Goal: Information Seeking & Learning: Learn about a topic

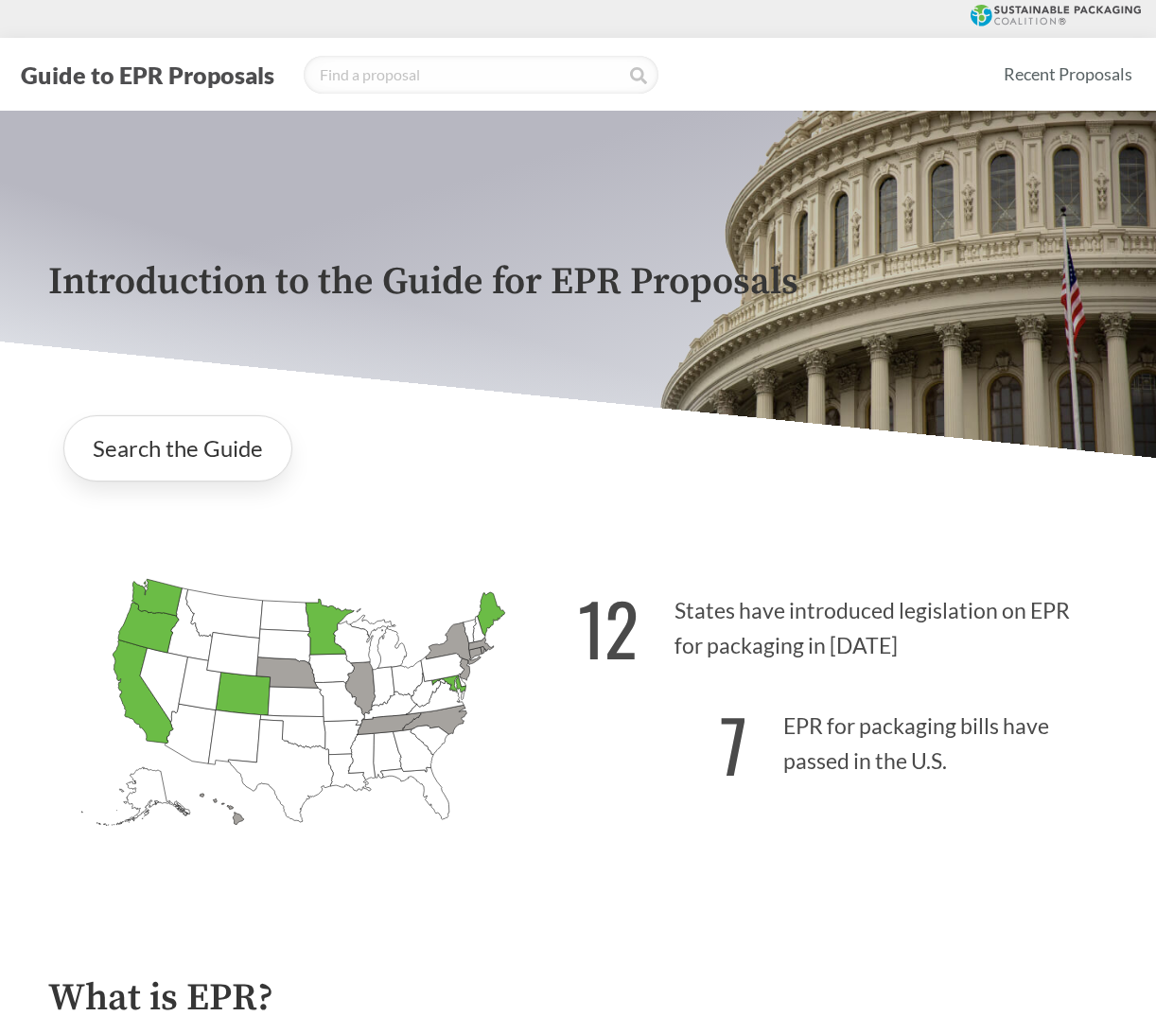
click at [439, 721] on icon "[US_STATE] Introduced: 1" at bounding box center [435, 719] width 64 height 29
click at [131, 471] on link "Search the Guide" at bounding box center [177, 448] width 229 height 66
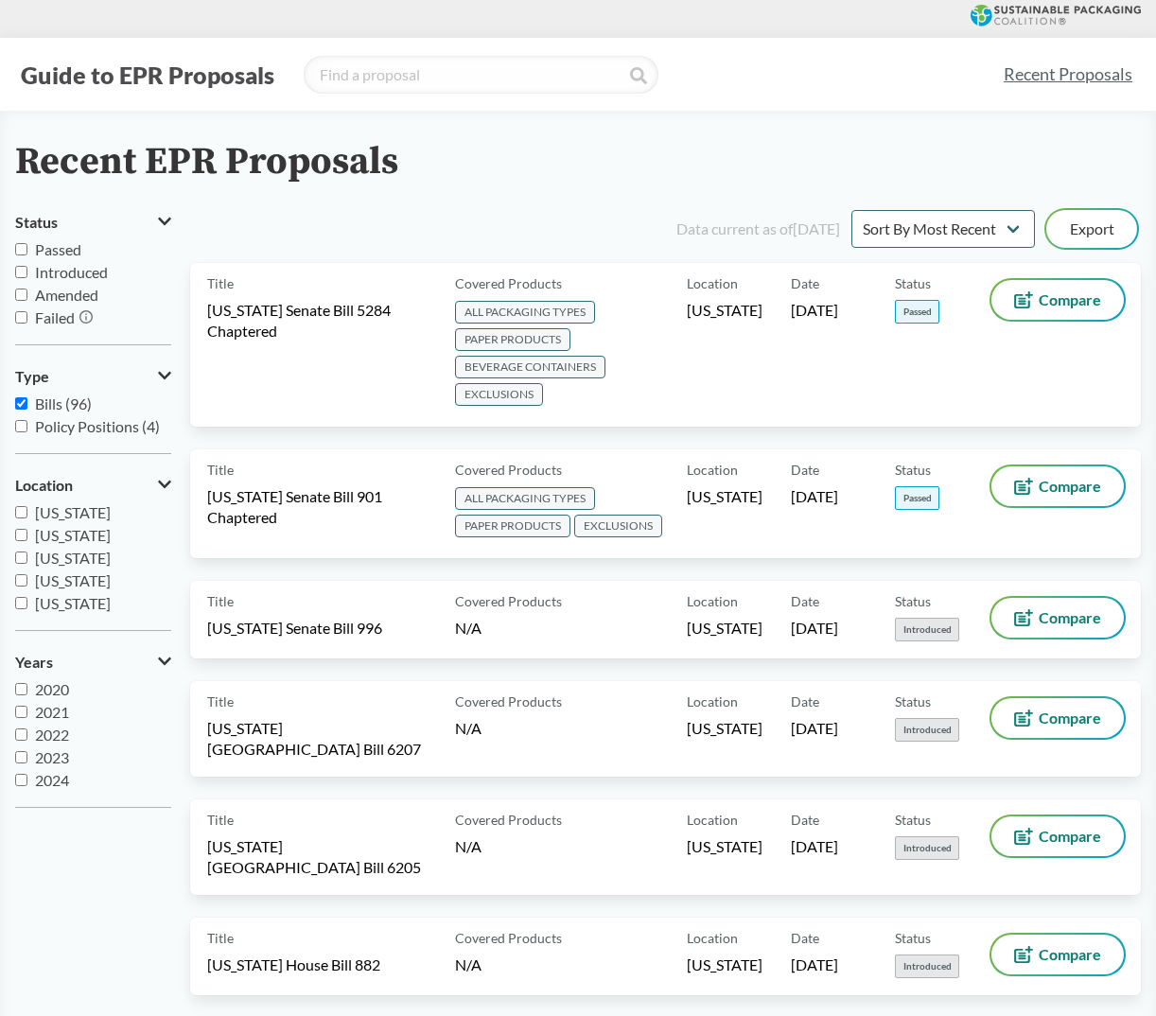
click at [78, 270] on span "Introduced" at bounding box center [71, 272] width 73 height 18
click at [27, 270] on input "Introduced" at bounding box center [21, 272] width 12 height 12
checkbox input "true"
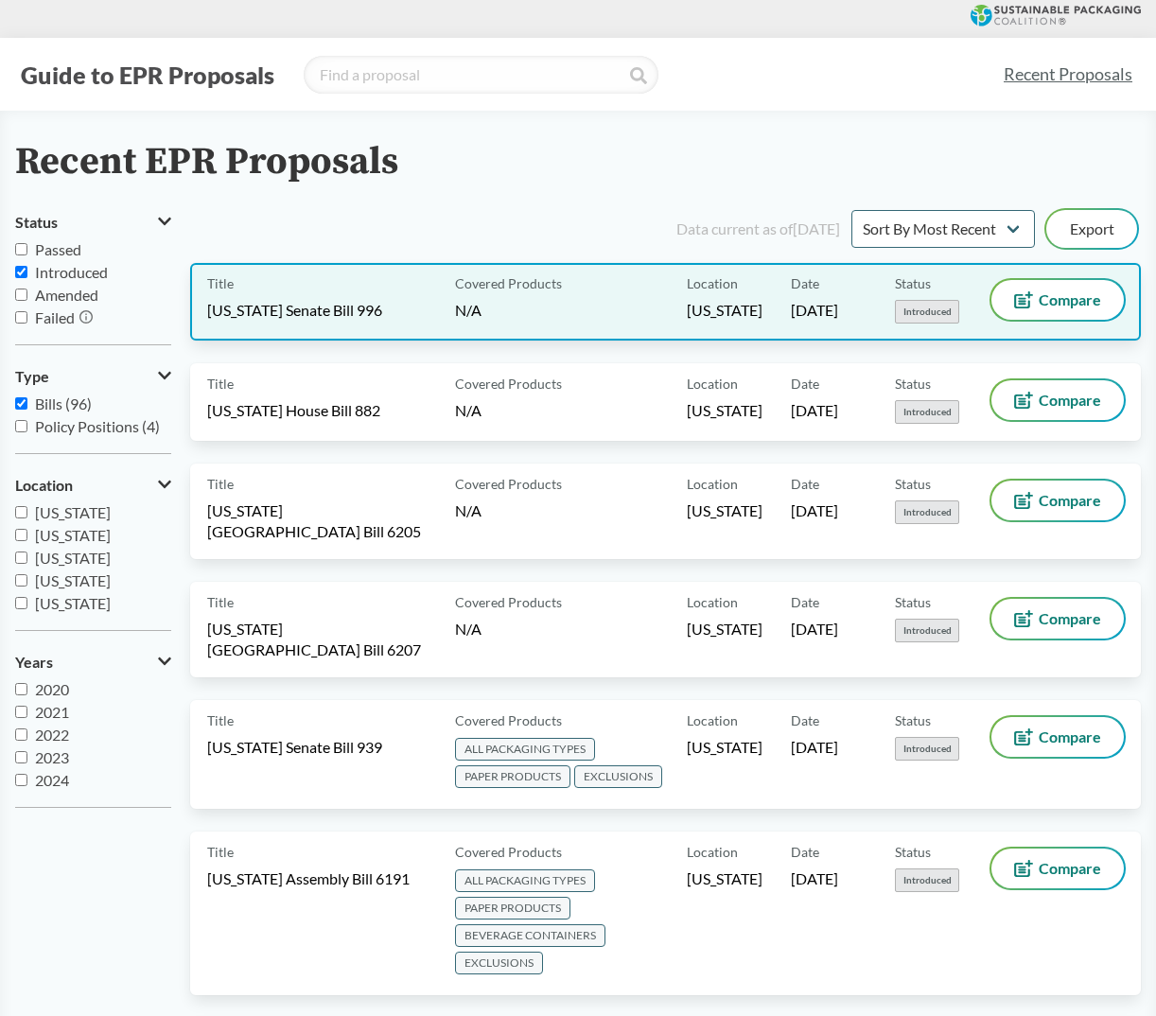
click at [509, 312] on div "Covered Products N/A" at bounding box center [568, 302] width 240 height 44
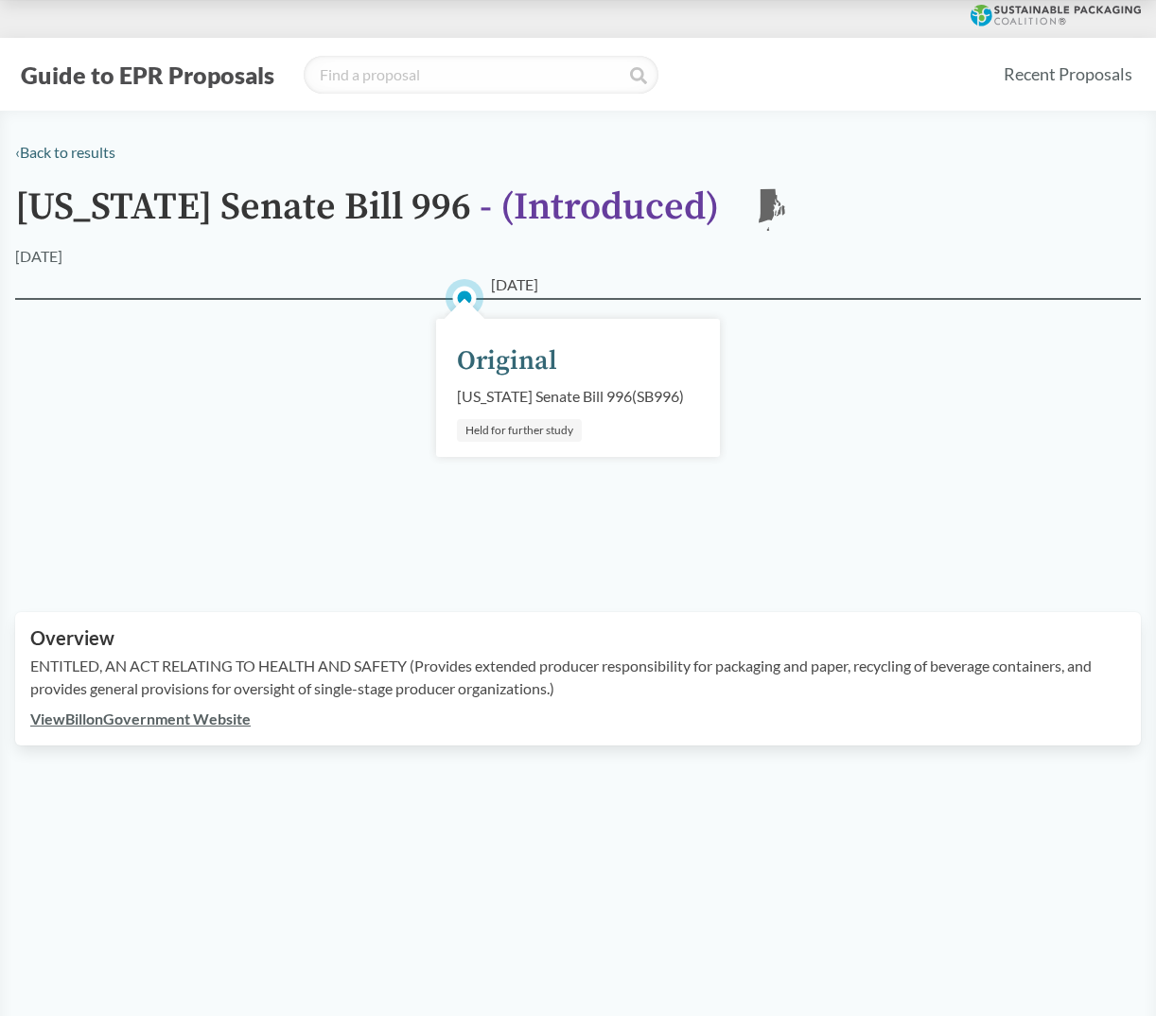
click at [202, 728] on link "View Bill on Government Website" at bounding box center [140, 719] width 220 height 18
drag, startPoint x: 7, startPoint y: 150, endPoint x: 18, endPoint y: 152, distance: 11.5
click at [18, 152] on div "‹ Back to results [US_STATE] Senate Bill 996 - ( Introduced ) RI [DATE] [DATE] …" at bounding box center [578, 443] width 1156 height 605
drag, startPoint x: 18, startPoint y: 152, endPoint x: 32, endPoint y: 154, distance: 14.3
click at [32, 154] on link "‹ Back to results" at bounding box center [65, 152] width 100 height 18
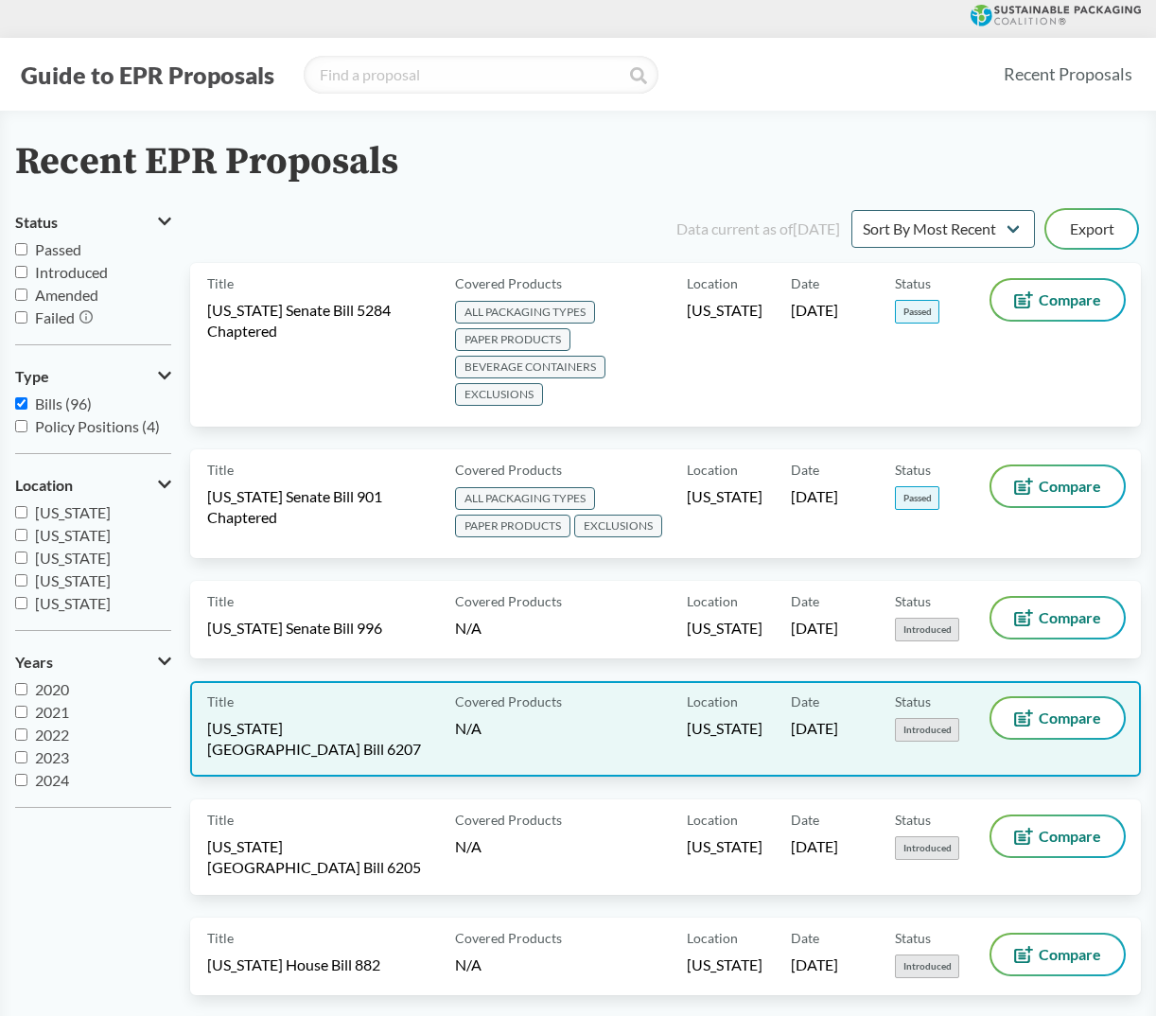
scroll to position [284, 0]
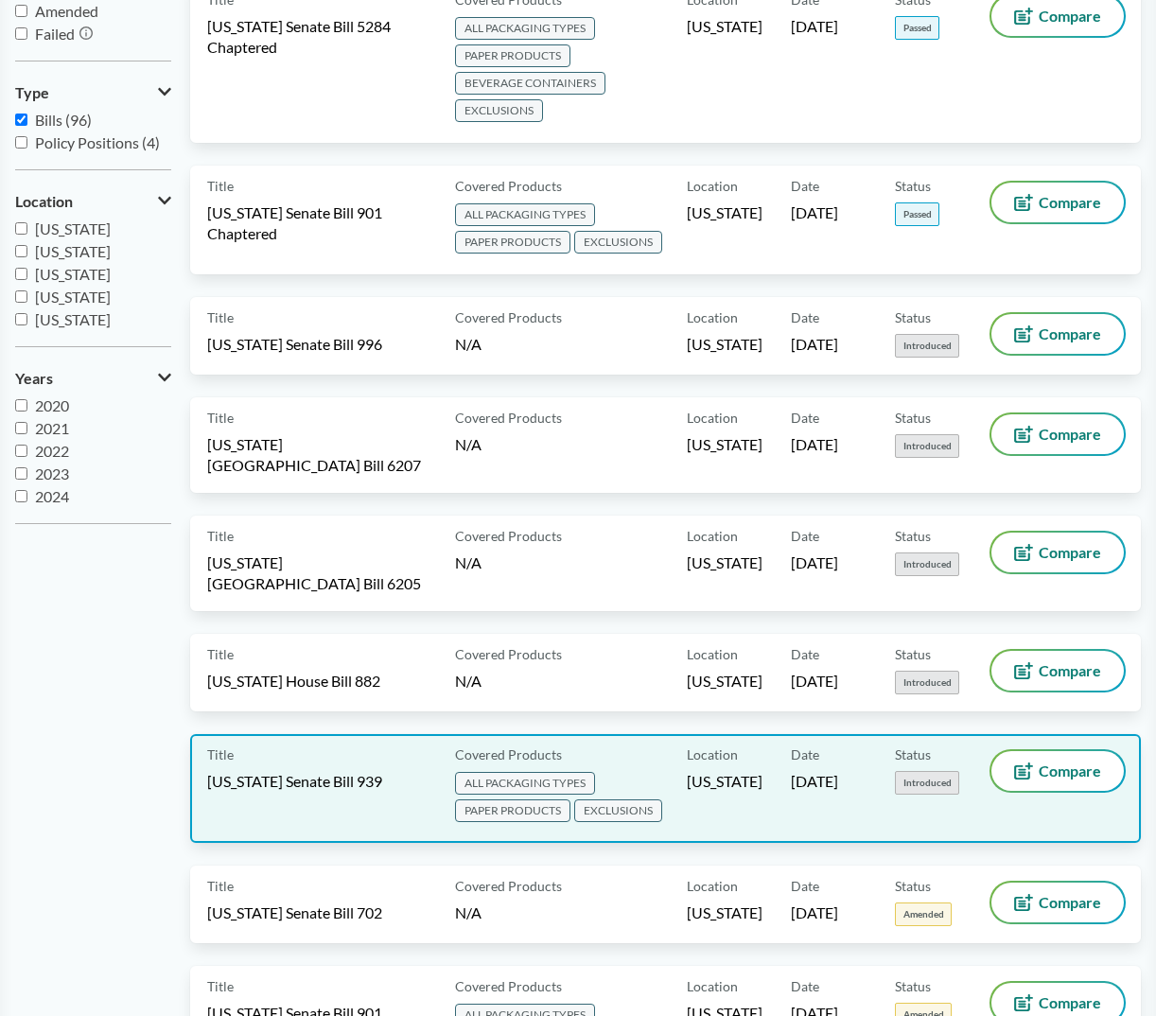
click at [347, 771] on span "[US_STATE] Senate Bill 939" at bounding box center [294, 781] width 175 height 21
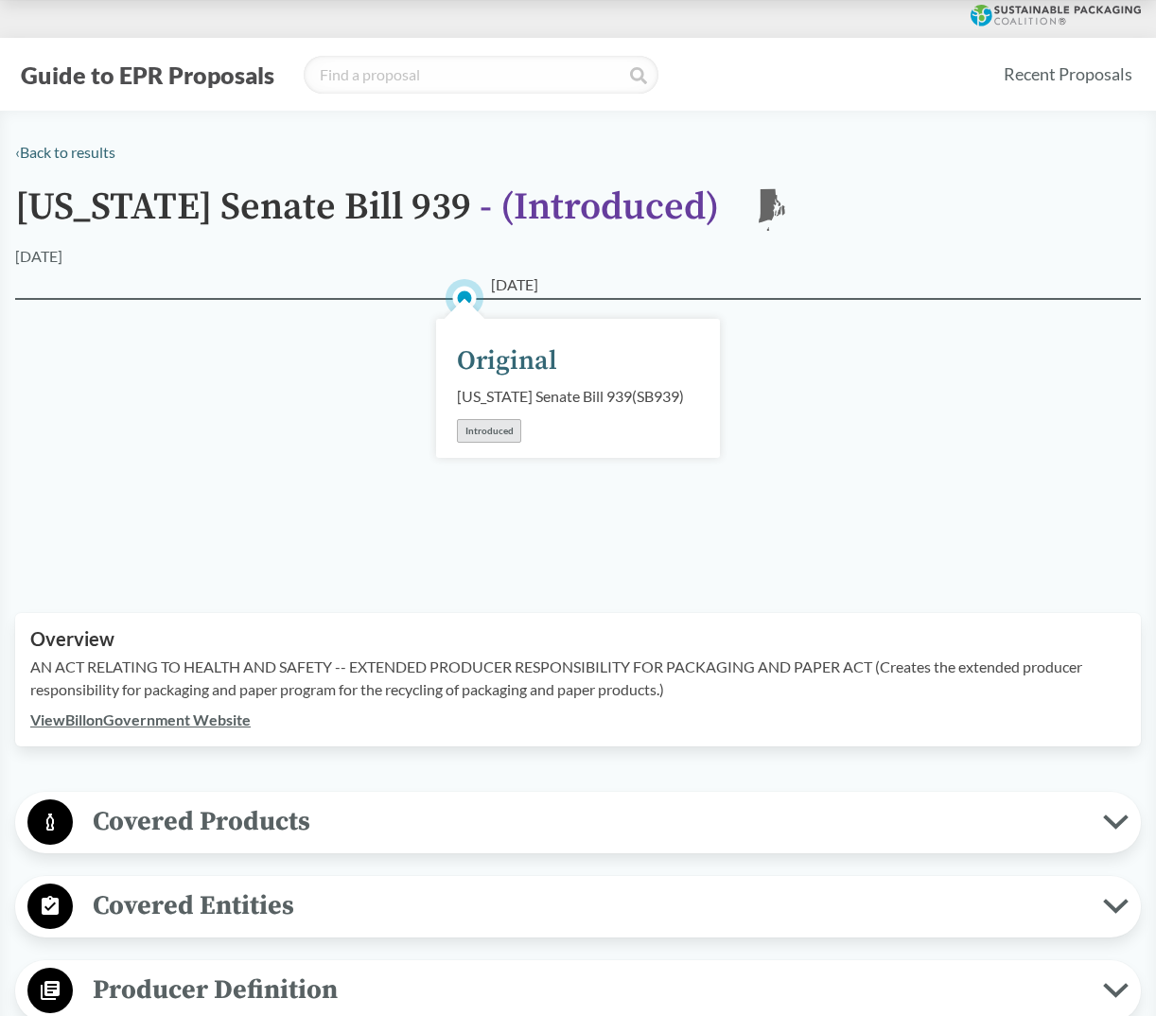
drag, startPoint x: 198, startPoint y: 815, endPoint x: 205, endPoint y: 821, distance: 10.1
click at [198, 815] on div "Covered Products All Packaging Types Packaging or consumer packaging means any …" at bounding box center [578, 823] width 1126 height 62
click at [212, 826] on span "Covered Products" at bounding box center [588, 822] width 1031 height 43
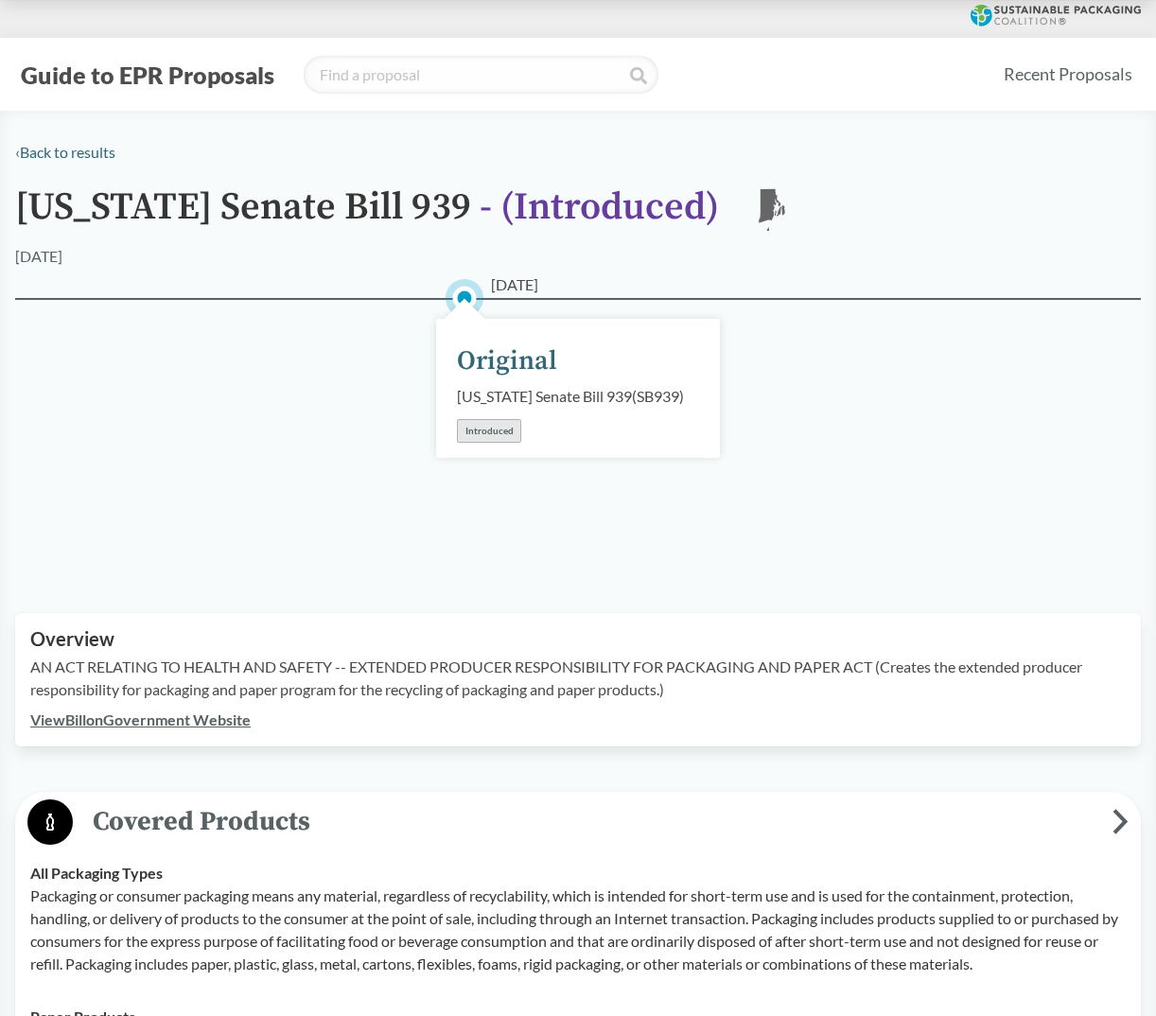
scroll to position [284, 0]
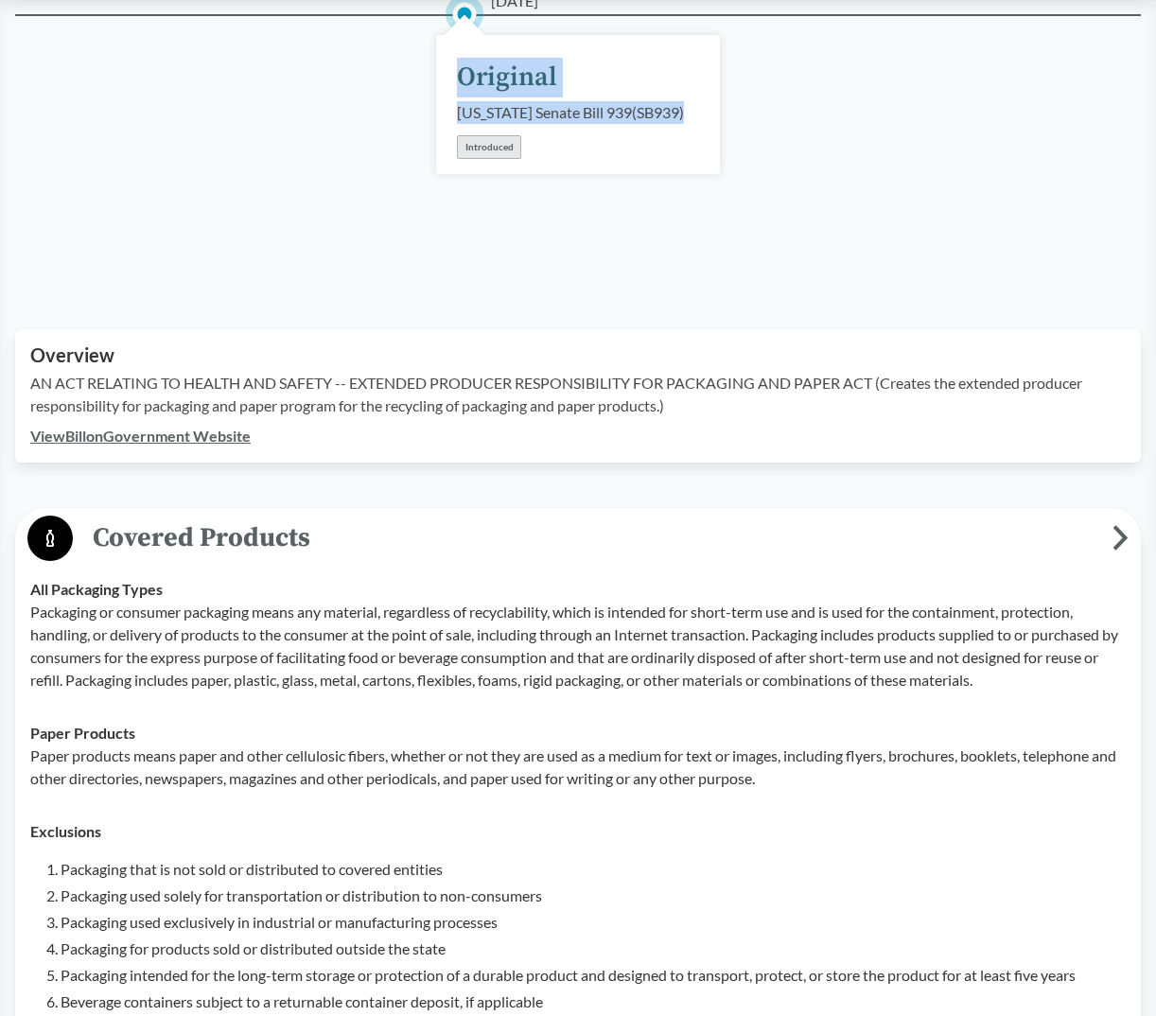
drag, startPoint x: 538, startPoint y: 136, endPoint x: 443, endPoint y: 98, distance: 101.9
click at [443, 98] on div "[DATE] Original [US_STATE] Senate Bill 939 ( SB939 ) Introduced" at bounding box center [578, 104] width 284 height 139
drag, startPoint x: 443, startPoint y: 98, endPoint x: 581, endPoint y: 129, distance: 141.4
click at [581, 124] on div "[US_STATE] Senate Bill 939 ( SB939 )" at bounding box center [570, 112] width 227 height 23
drag, startPoint x: 523, startPoint y: 115, endPoint x: 452, endPoint y: 119, distance: 71.1
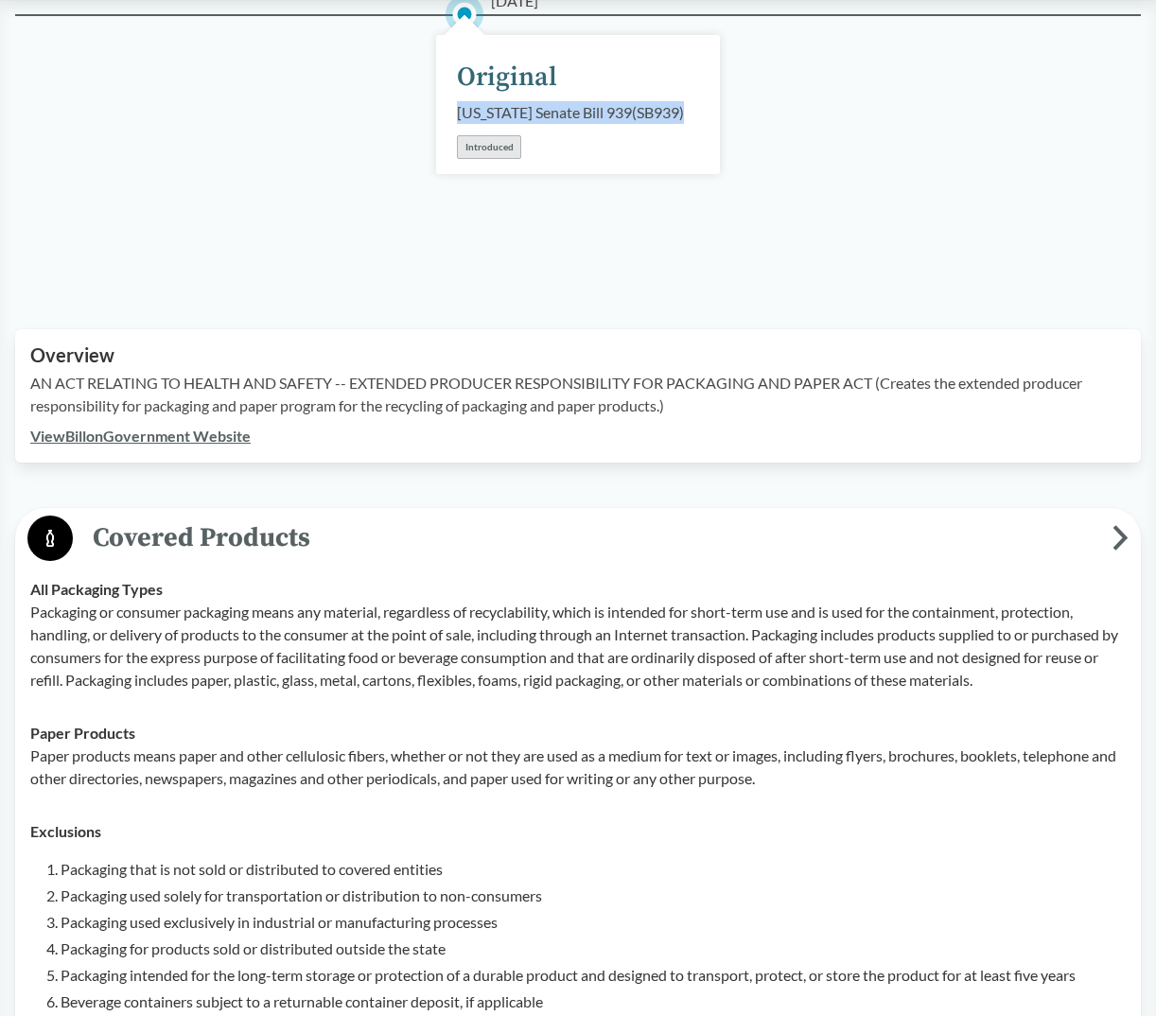
click at [452, 119] on div "[DATE] Original [US_STATE] Senate Bill 939 ( SB939 ) Introduced" at bounding box center [578, 104] width 284 height 139
drag, startPoint x: 452, startPoint y: 119, endPoint x: 482, endPoint y: 129, distance: 30.8
copy div "[US_STATE] Senate Bill 939 ( SB939 )"
click at [482, 159] on div "Introduced" at bounding box center [489, 147] width 64 height 24
click at [136, 445] on link "View Bill on Government Website" at bounding box center [140, 436] width 220 height 18
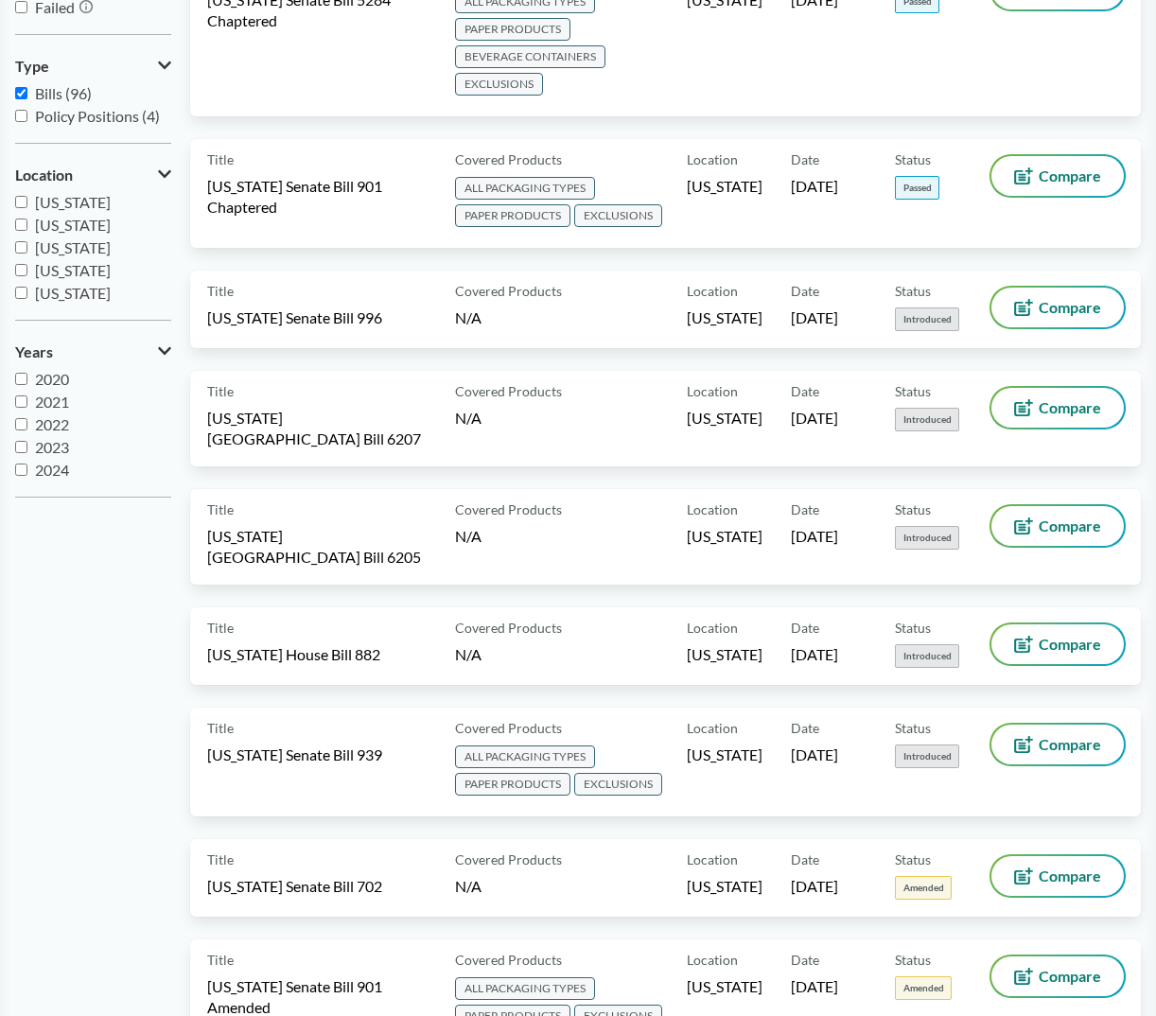
scroll to position [284, 0]
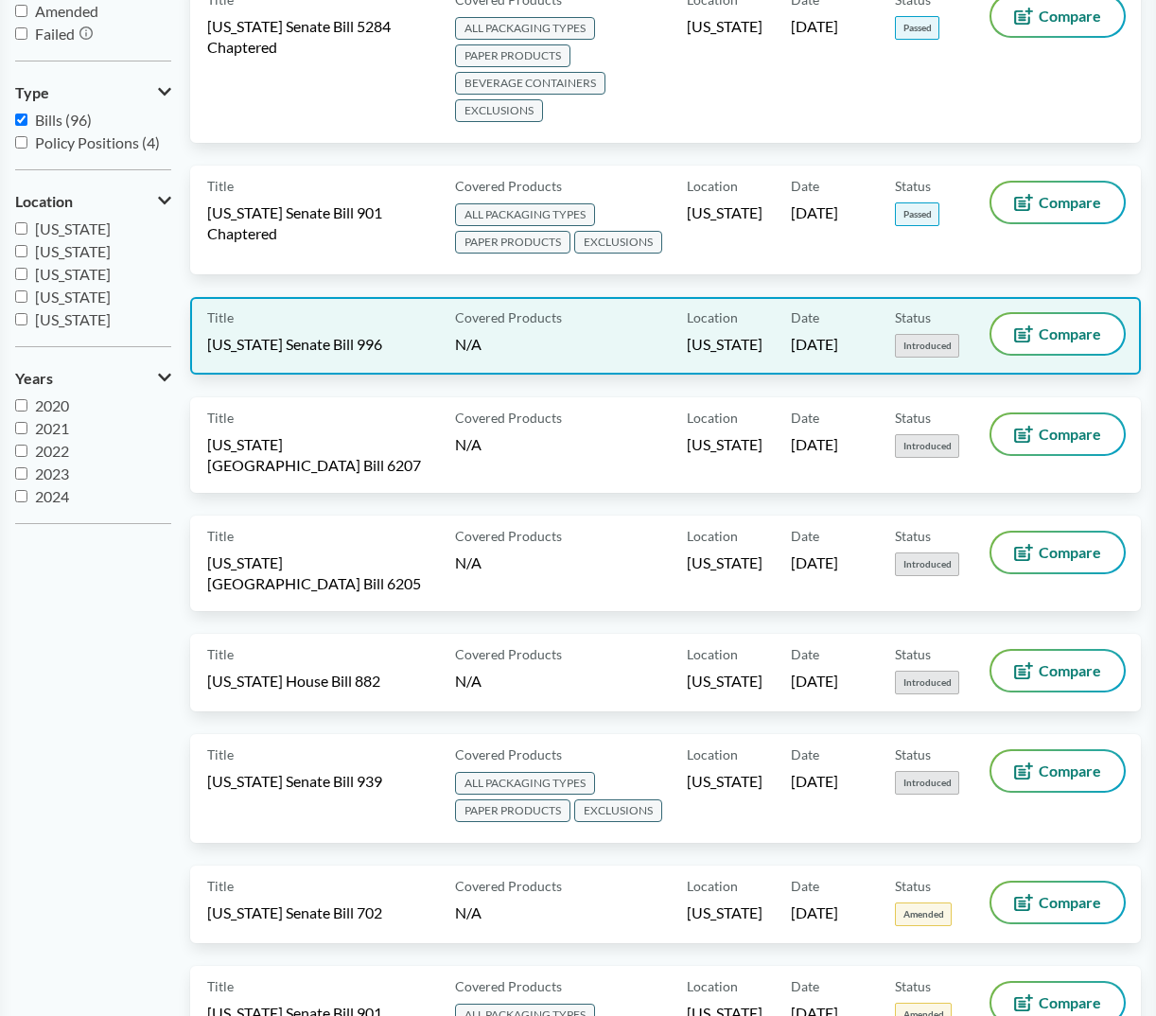
click at [306, 349] on span "[US_STATE] Senate Bill 996" at bounding box center [294, 344] width 175 height 21
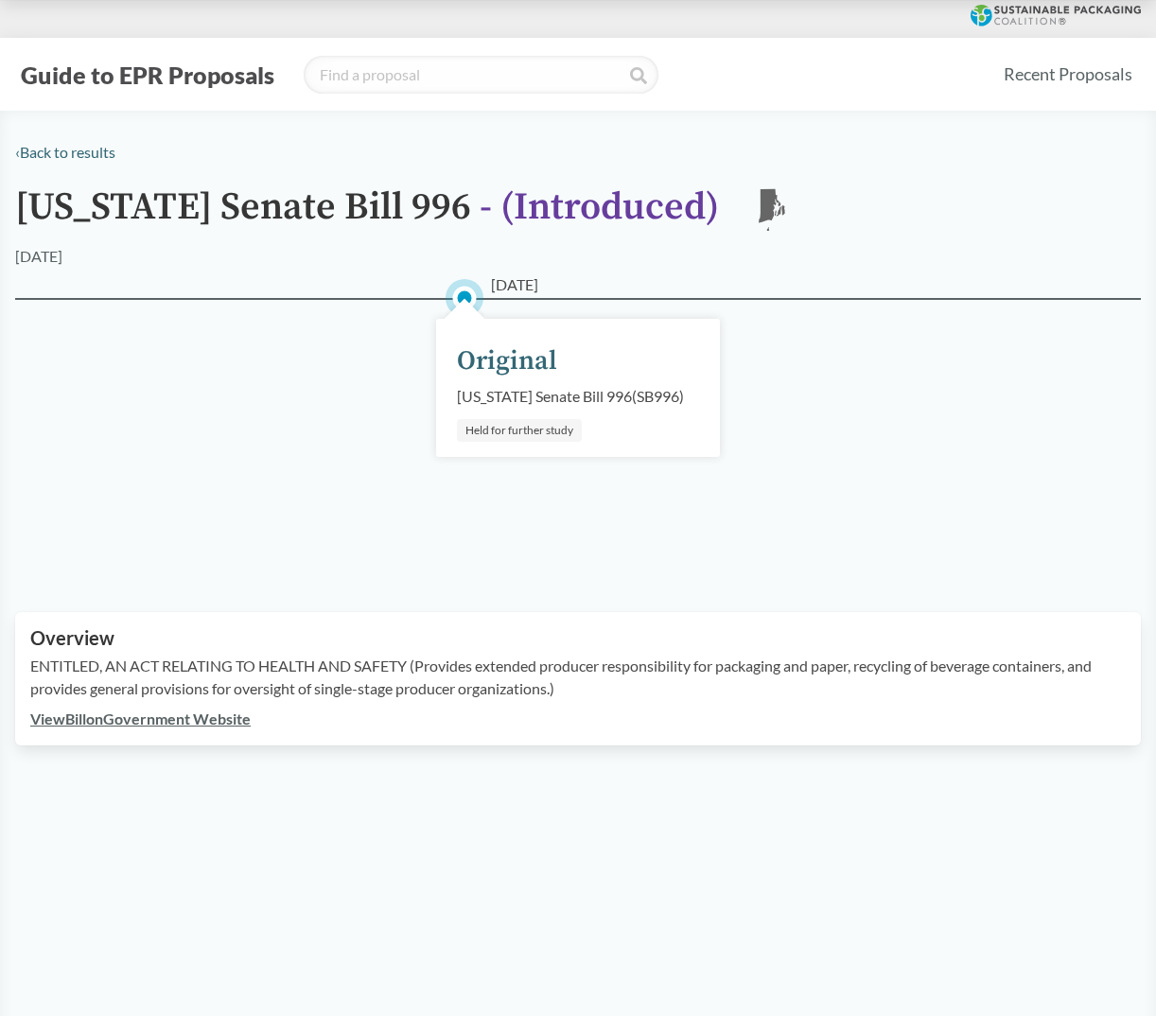
click at [162, 728] on link "View Bill on Government Website" at bounding box center [140, 719] width 220 height 18
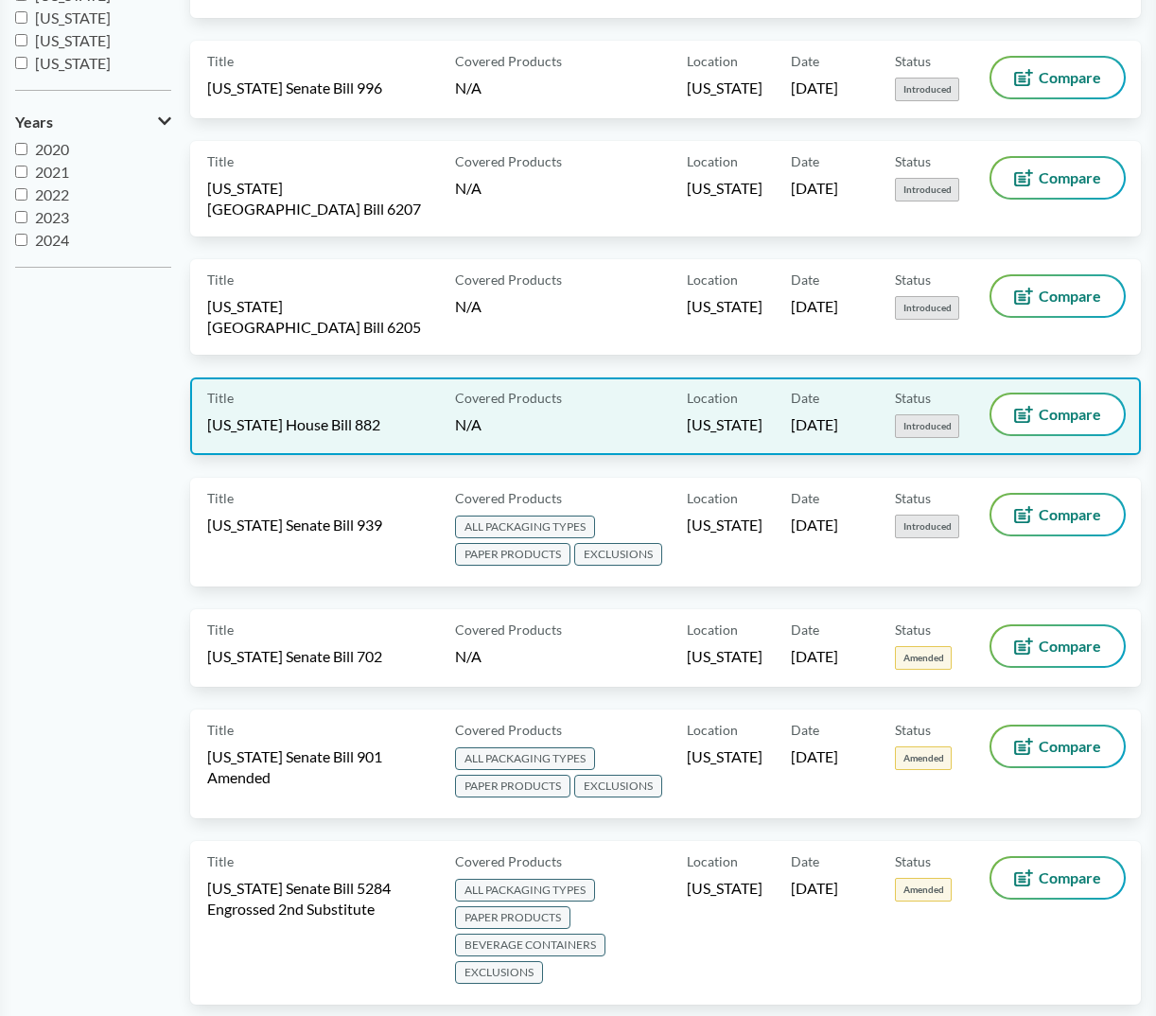
scroll to position [568, 0]
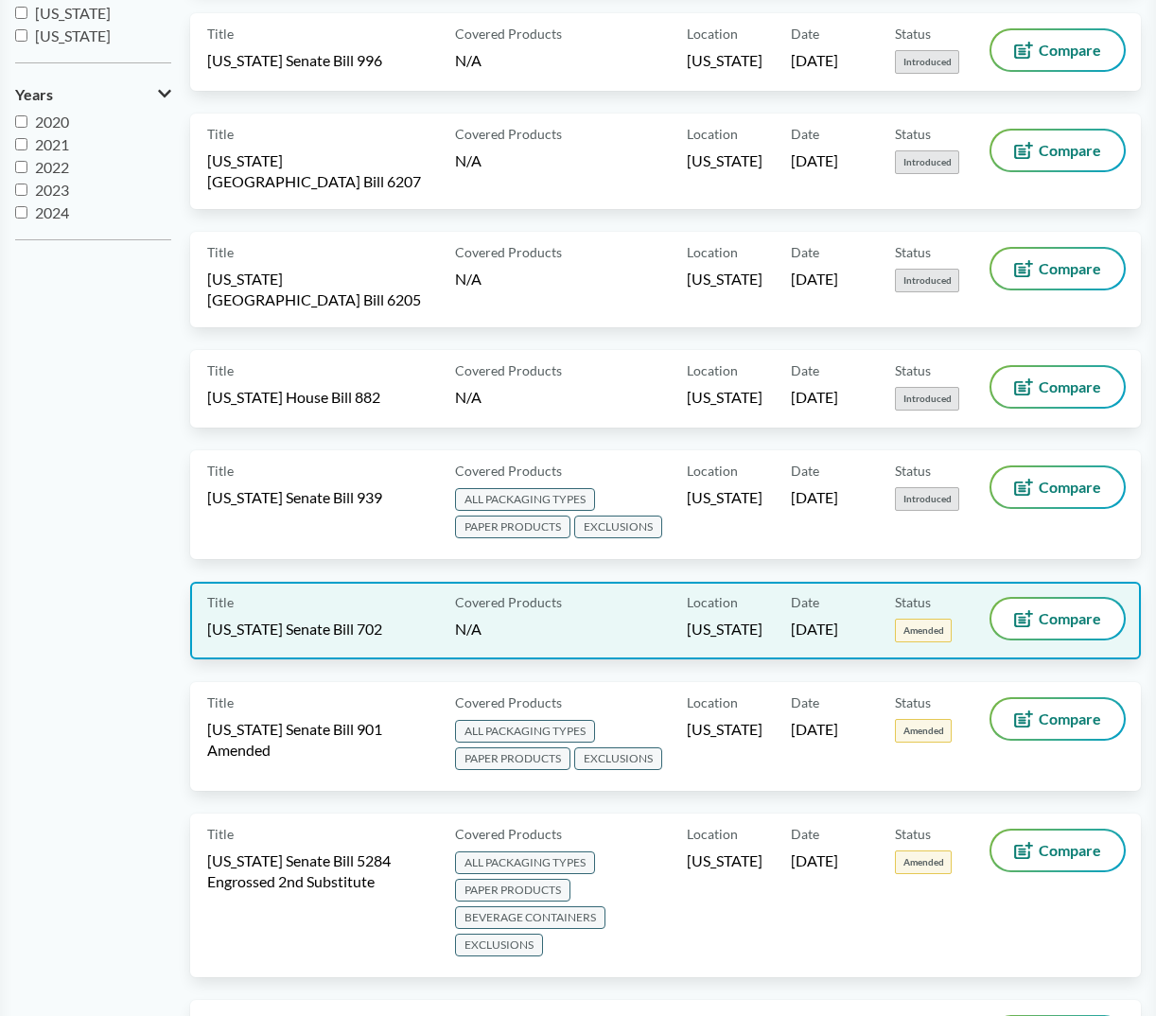
click at [245, 619] on span "[US_STATE] Senate Bill 702" at bounding box center [294, 629] width 175 height 21
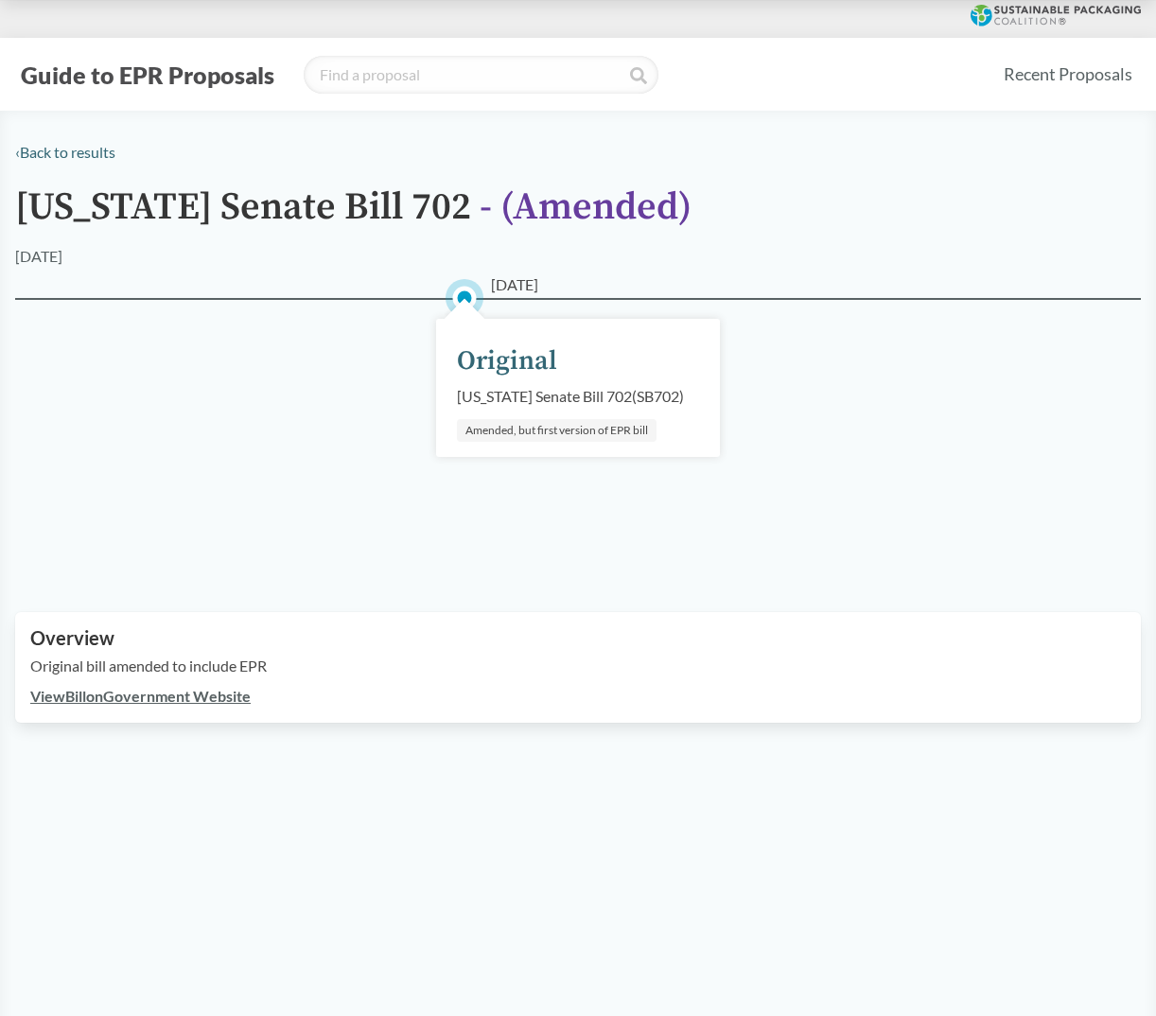
click at [159, 695] on link "View Bill on Government Website" at bounding box center [140, 696] width 220 height 18
click at [69, 158] on link "‹ Back to results" at bounding box center [65, 152] width 100 height 18
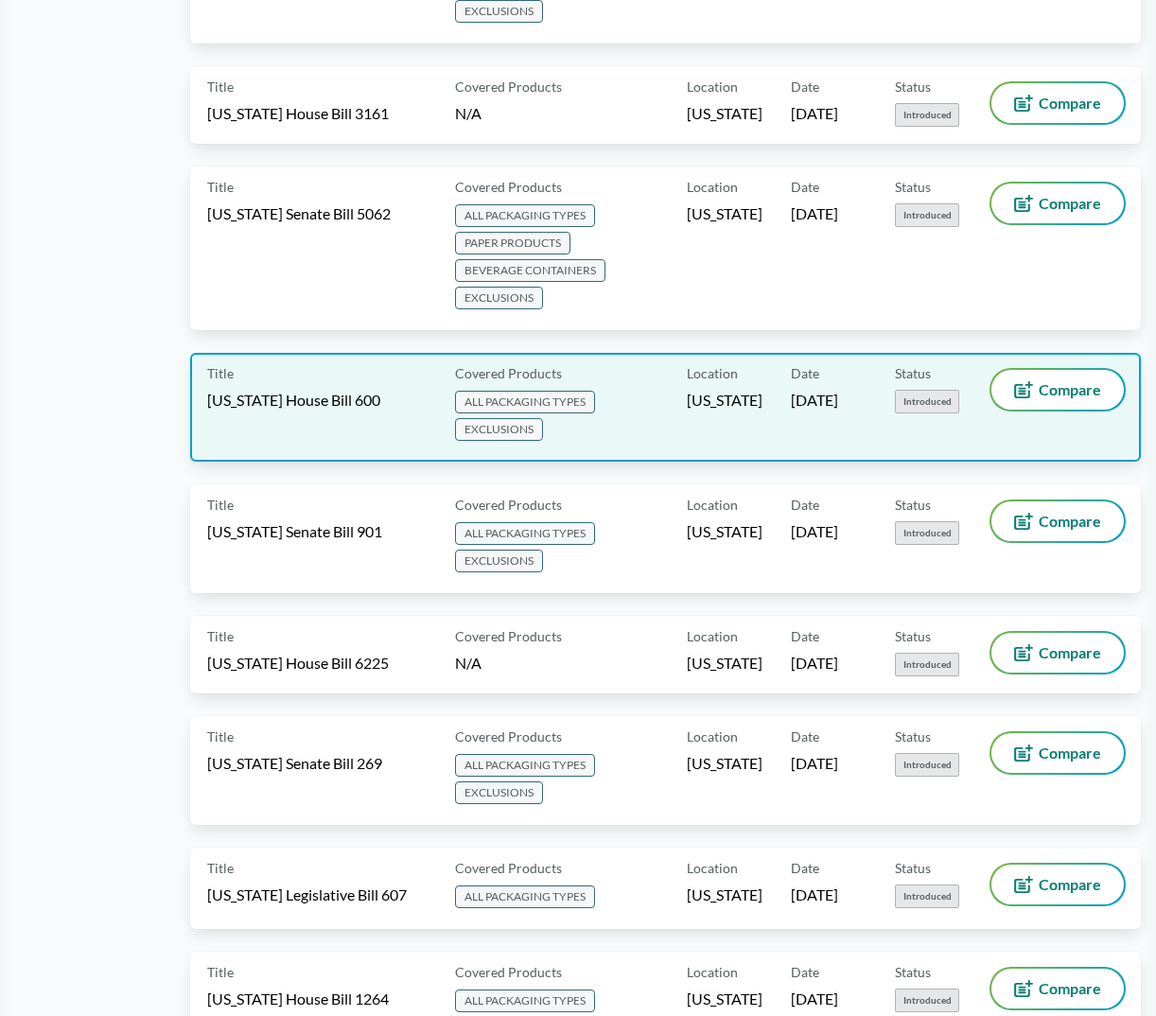
scroll to position [1703, 0]
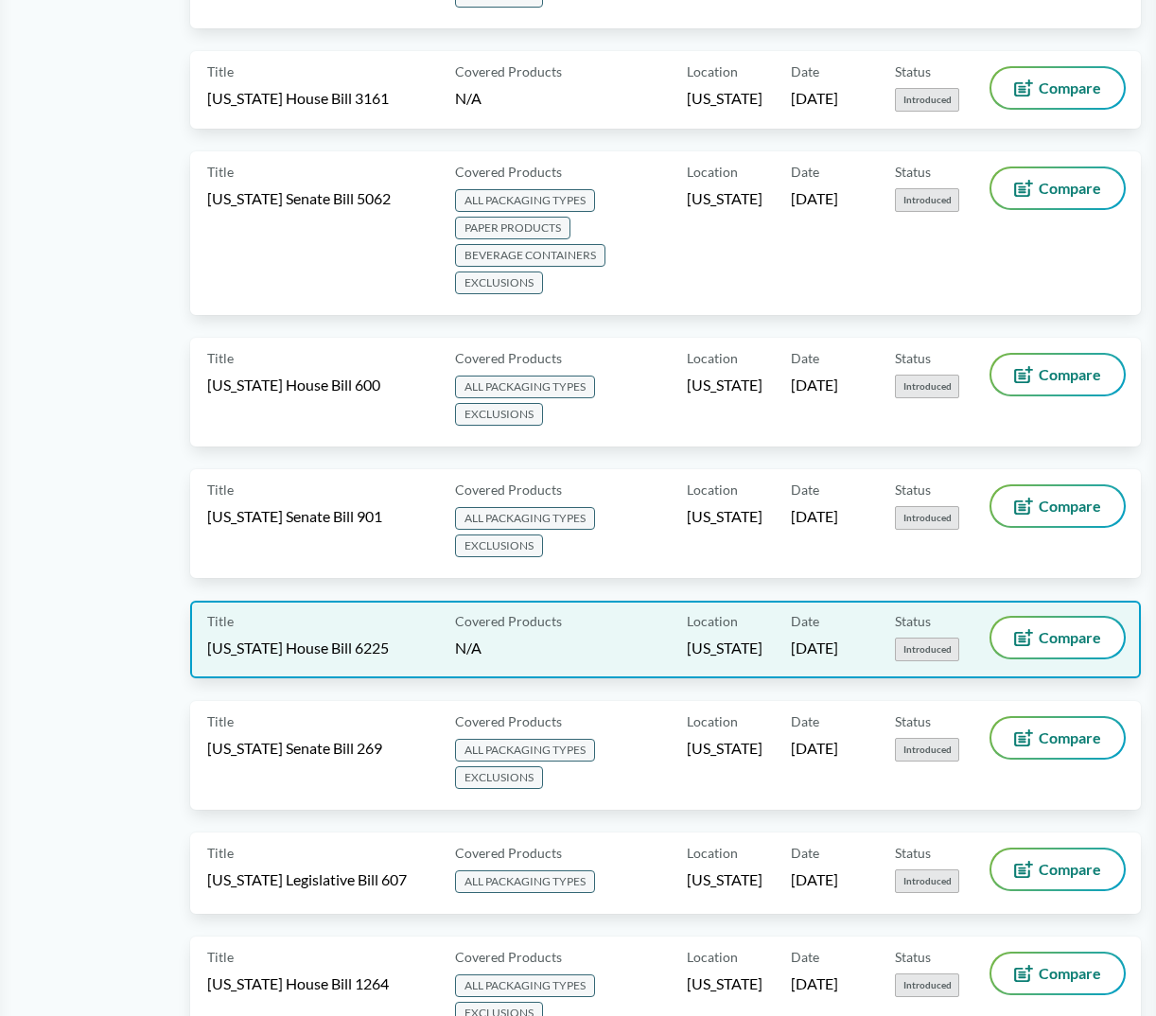
click at [334, 618] on div "Title [US_STATE] House Bill 6225" at bounding box center [327, 640] width 240 height 44
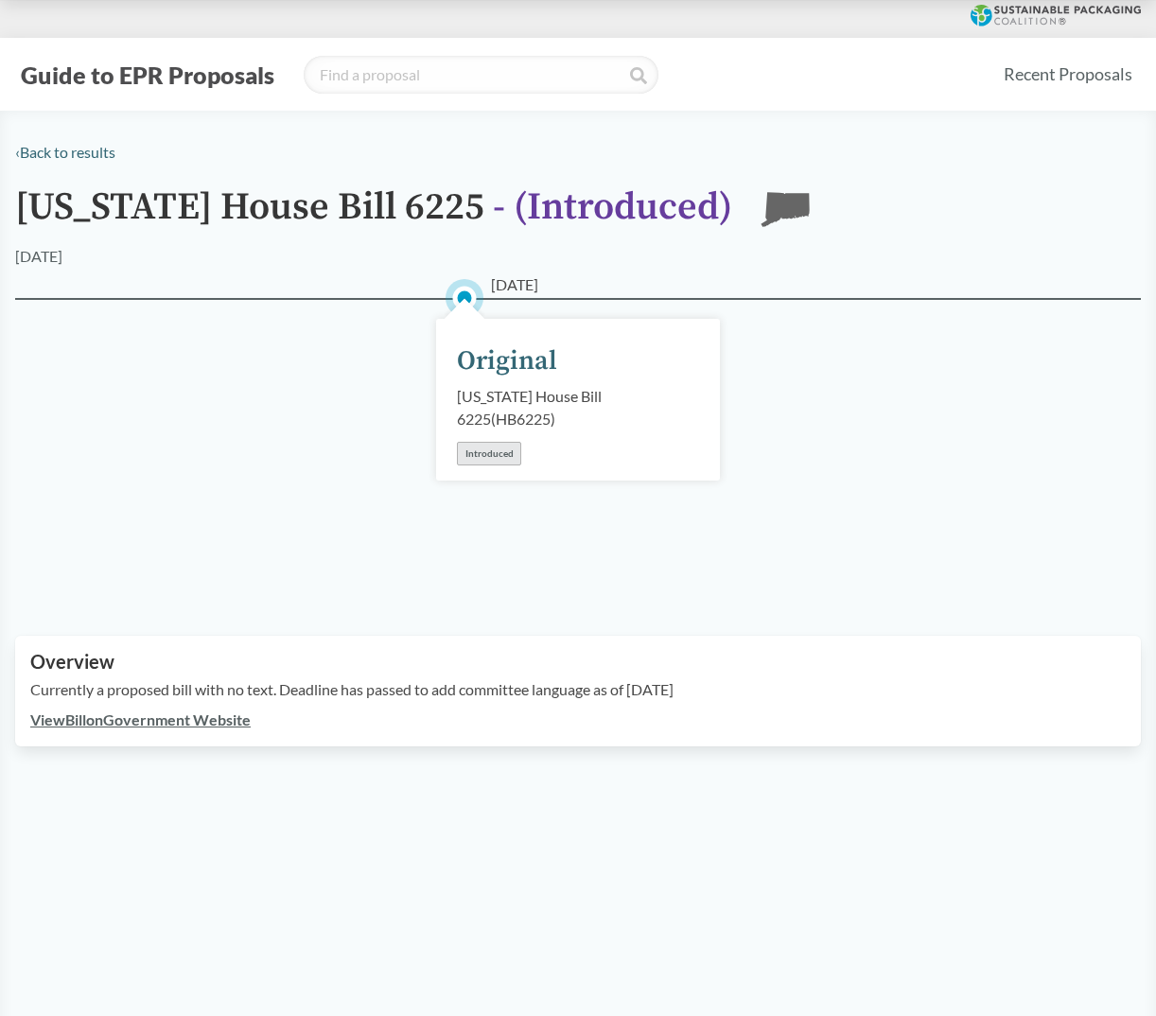
click at [84, 163] on div "‹ Back to results" at bounding box center [578, 152] width 1126 height 23
click at [200, 719] on link "View Bill on Government Website" at bounding box center [140, 720] width 220 height 18
click at [55, 150] on link "‹ Back to results" at bounding box center [65, 152] width 100 height 18
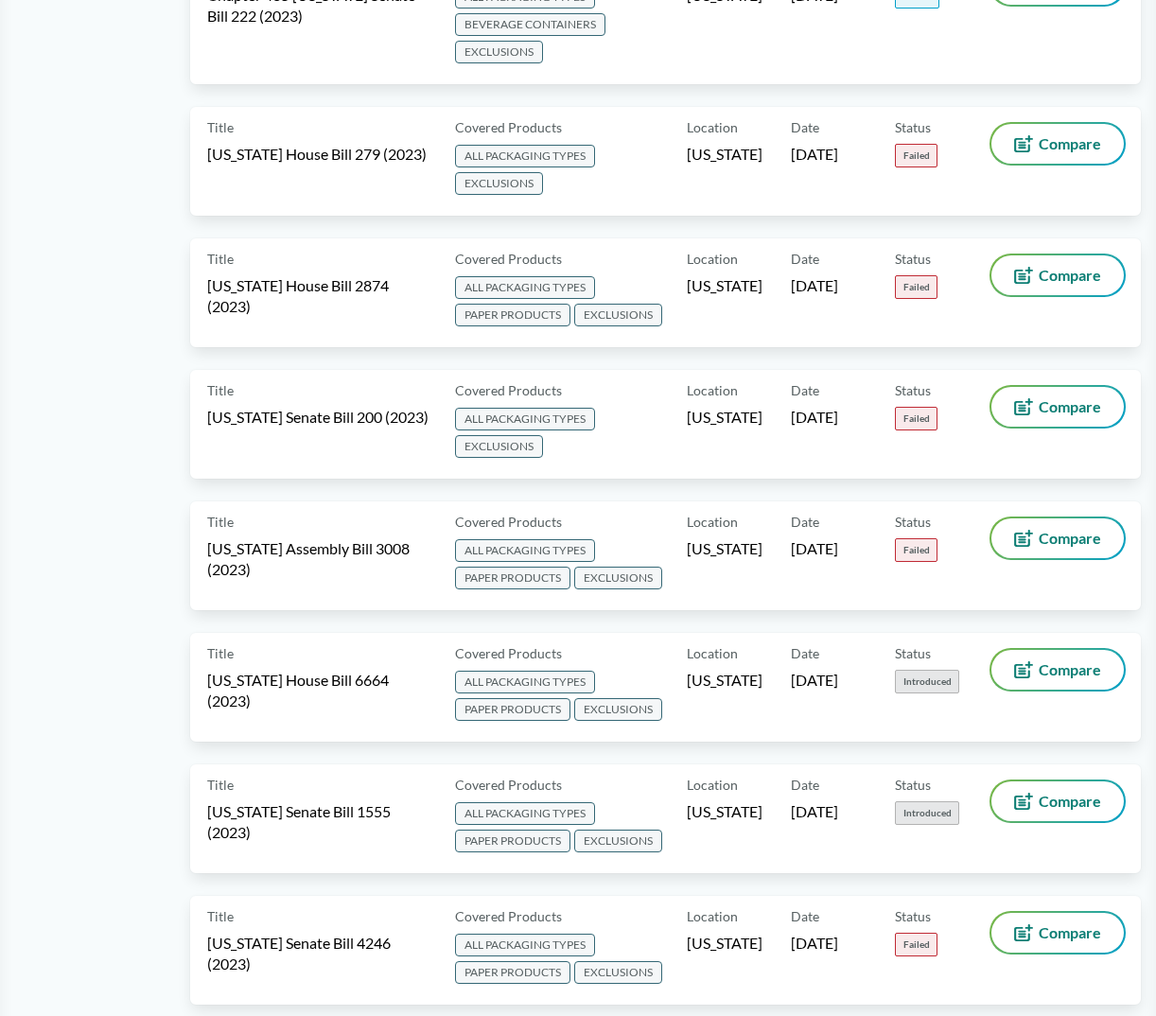
scroll to position [5394, 0]
